Goal: Task Accomplishment & Management: Use online tool/utility

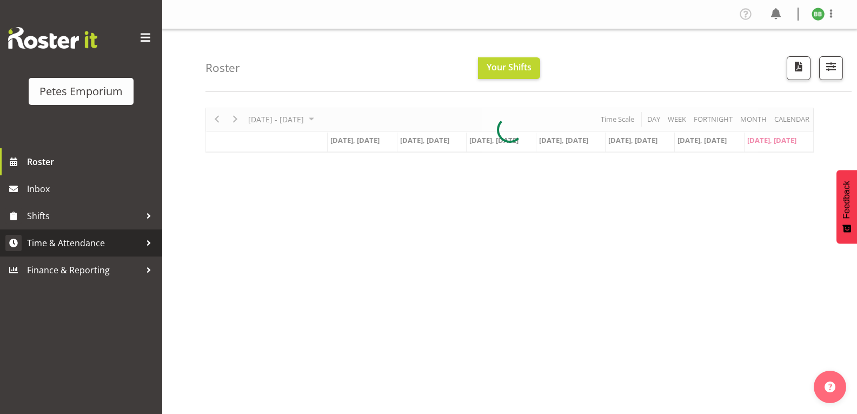
click at [106, 251] on link "Time & Attendance" at bounding box center [81, 242] width 162 height 27
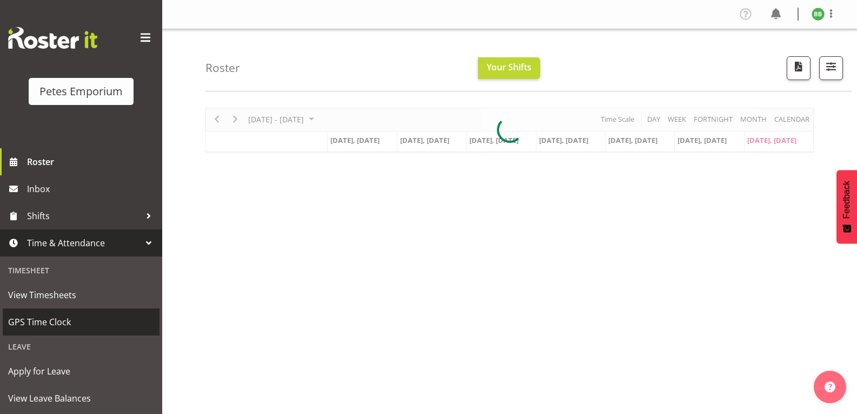
click at [76, 326] on span "GPS Time Clock" at bounding box center [81, 322] width 146 height 16
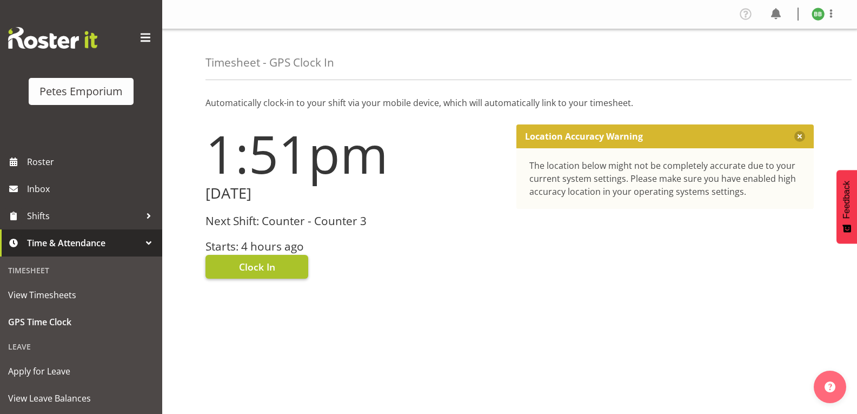
click at [264, 271] on span "Clock In" at bounding box center [257, 267] width 36 height 14
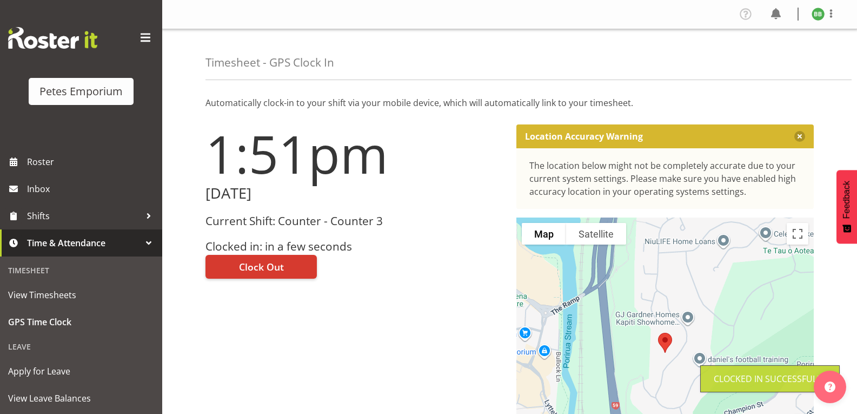
click at [820, 16] on img at bounding box center [818, 14] width 13 height 13
click at [764, 61] on link "Log Out" at bounding box center [786, 56] width 104 height 19
